Goal: Task Accomplishment & Management: Manage account settings

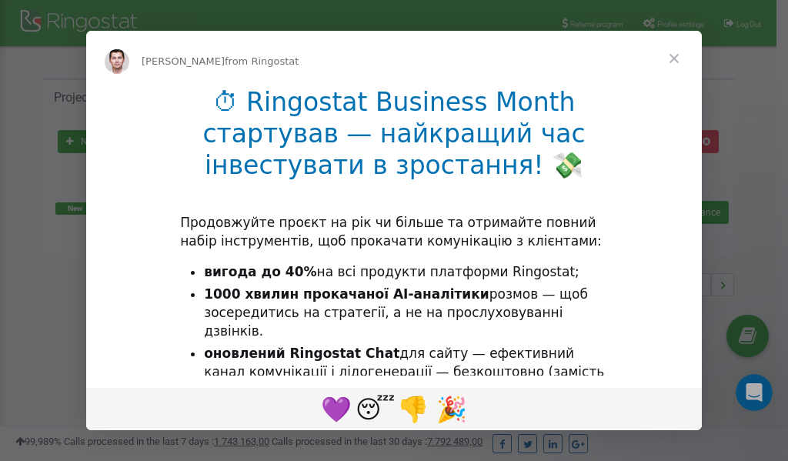
click at [679, 58] on span "Close" at bounding box center [673, 58] width 55 height 55
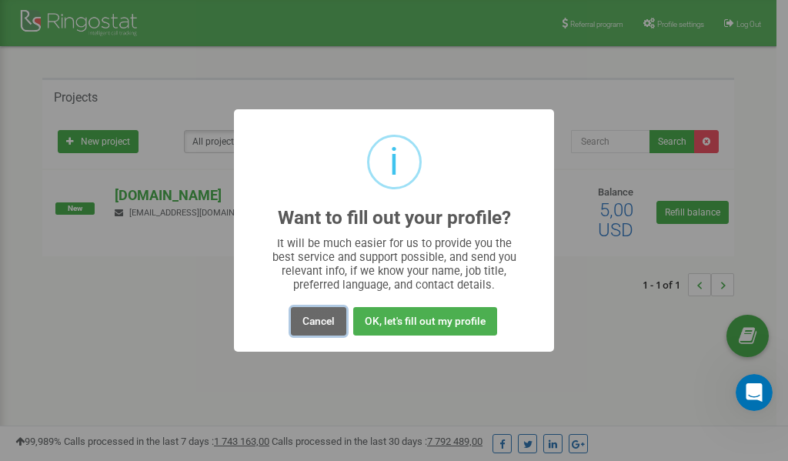
click at [318, 318] on button "Cancel" at bounding box center [318, 321] width 55 height 28
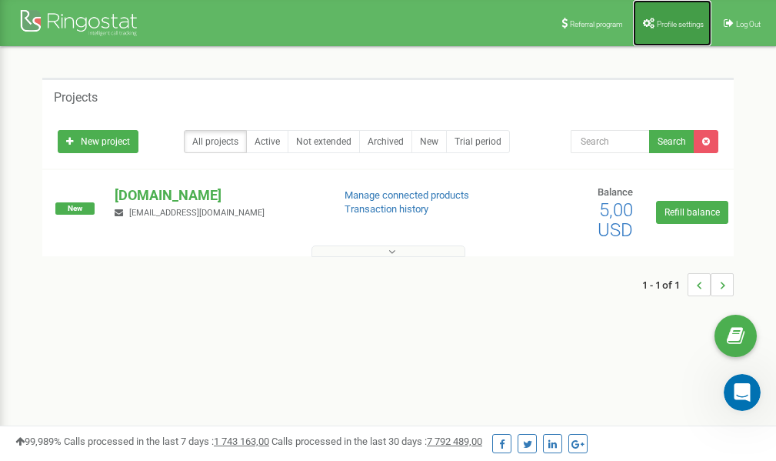
click at [673, 20] on span "Profile settings" at bounding box center [680, 24] width 47 height 8
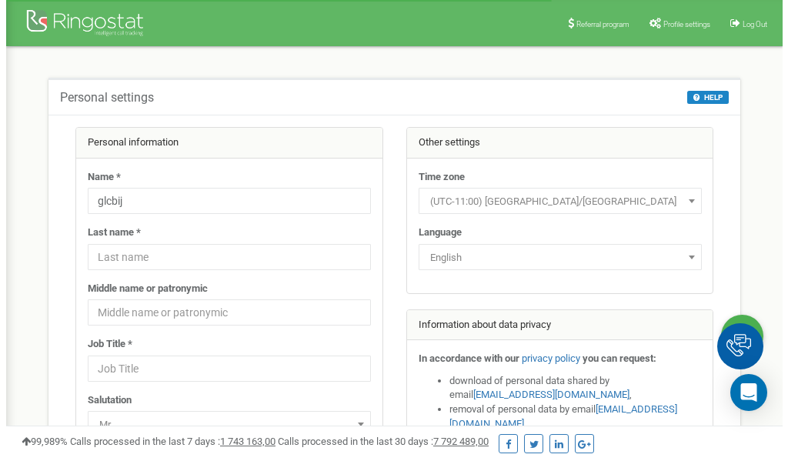
scroll to position [77, 0]
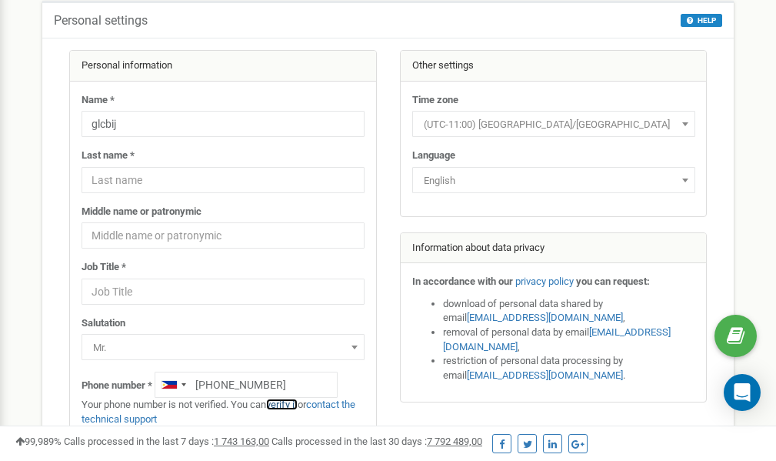
click at [288, 405] on link "verify it" at bounding box center [282, 405] width 32 height 12
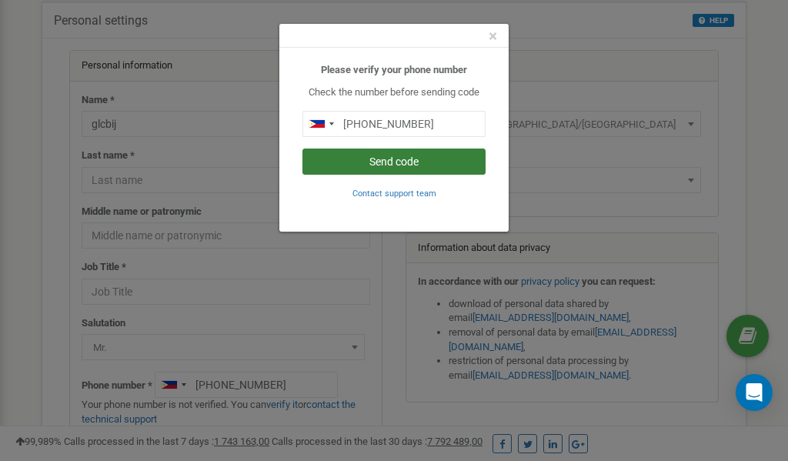
click at [395, 159] on button "Send code" at bounding box center [393, 161] width 183 height 26
